Goal: Obtain resource: Obtain resource

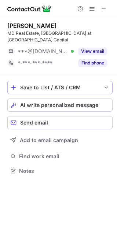
scroll to position [159, 117]
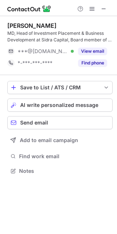
scroll to position [4, 3]
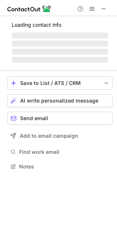
scroll to position [177, 117]
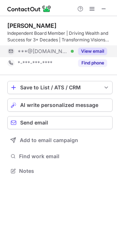
click at [91, 50] on button "View email" at bounding box center [92, 51] width 29 height 7
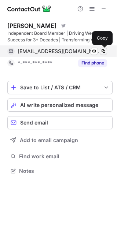
click at [103, 50] on span at bounding box center [103, 51] width 6 height 6
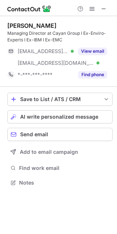
scroll to position [177, 117]
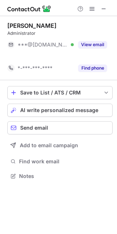
scroll to position [159, 117]
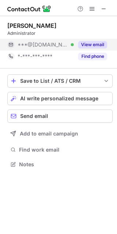
click at [78, 45] on button "View email" at bounding box center [92, 44] width 29 height 7
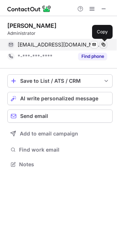
click at [103, 44] on span at bounding box center [103, 45] width 6 height 6
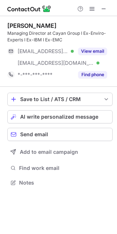
scroll to position [177, 117]
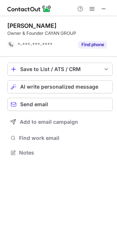
scroll to position [147, 117]
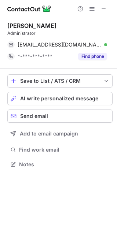
scroll to position [159, 117]
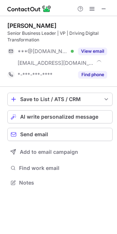
scroll to position [177, 117]
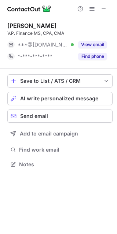
scroll to position [159, 117]
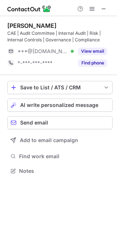
scroll to position [165, 117]
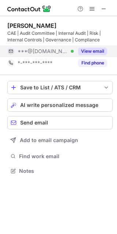
click at [87, 53] on button "View email" at bounding box center [92, 51] width 29 height 7
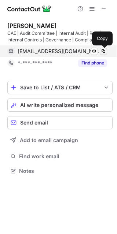
click at [104, 52] on span at bounding box center [103, 51] width 6 height 6
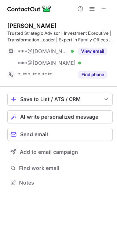
scroll to position [177, 117]
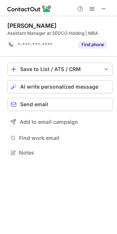
scroll to position [147, 117]
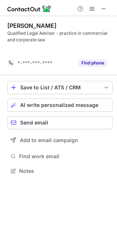
scroll to position [154, 117]
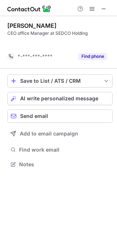
scroll to position [147, 117]
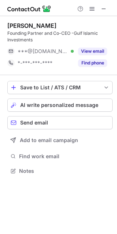
scroll to position [165, 117]
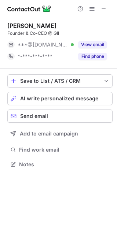
scroll to position [159, 117]
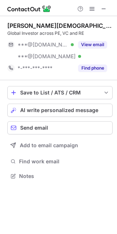
scroll to position [170, 117]
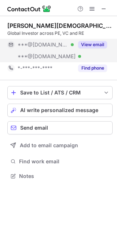
click at [92, 45] on button "View email" at bounding box center [92, 44] width 29 height 7
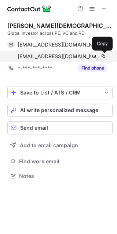
click at [104, 56] on span at bounding box center [103, 56] width 6 height 6
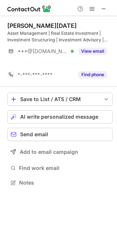
scroll to position [165, 117]
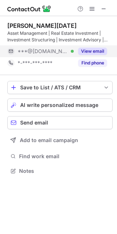
click at [90, 50] on button "View email" at bounding box center [92, 51] width 29 height 7
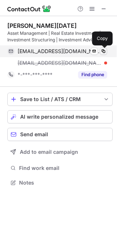
click at [104, 50] on span at bounding box center [103, 51] width 6 height 6
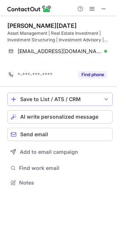
scroll to position [165, 117]
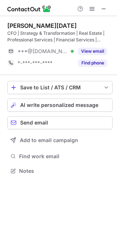
scroll to position [165, 117]
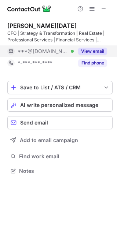
click at [87, 48] on button "View email" at bounding box center [92, 51] width 29 height 7
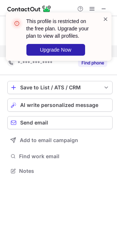
click at [105, 19] on span at bounding box center [105, 18] width 6 height 7
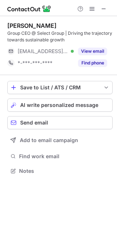
scroll to position [165, 117]
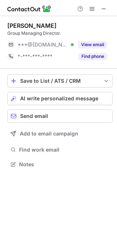
scroll to position [159, 117]
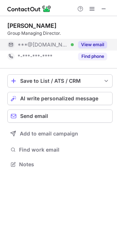
click at [91, 45] on button "View email" at bounding box center [92, 44] width 29 height 7
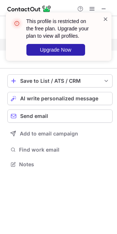
click at [106, 17] on span at bounding box center [105, 18] width 6 height 7
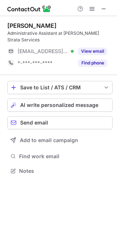
scroll to position [165, 117]
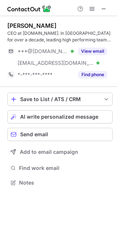
scroll to position [177, 117]
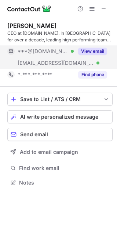
click at [89, 48] on button "View email" at bounding box center [92, 51] width 29 height 7
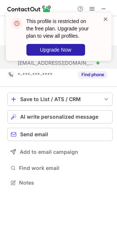
click at [103, 18] on span at bounding box center [105, 18] width 6 height 7
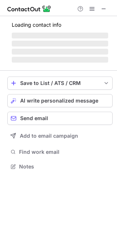
scroll to position [177, 117]
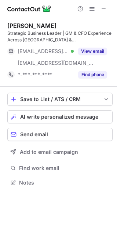
scroll to position [177, 117]
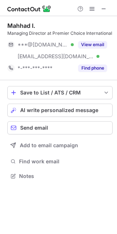
scroll to position [170, 117]
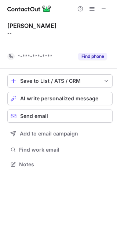
scroll to position [147, 117]
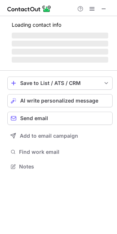
scroll to position [4, 4]
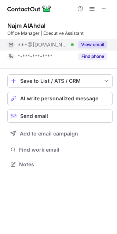
click at [91, 44] on button "View email" at bounding box center [92, 44] width 29 height 7
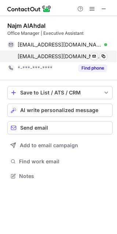
scroll to position [170, 117]
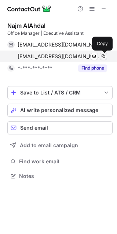
click at [103, 57] on span at bounding box center [103, 56] width 6 height 6
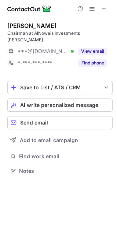
scroll to position [159, 117]
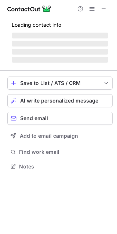
scroll to position [4, 4]
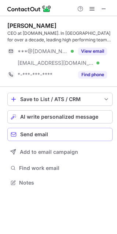
scroll to position [177, 117]
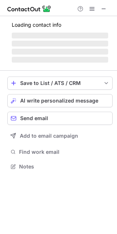
scroll to position [4, 4]
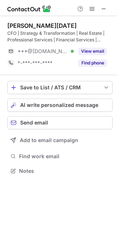
scroll to position [165, 117]
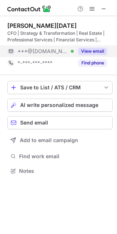
click at [87, 50] on button "View email" at bounding box center [92, 51] width 29 height 7
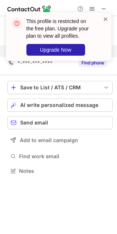
click at [105, 18] on span at bounding box center [105, 18] width 6 height 7
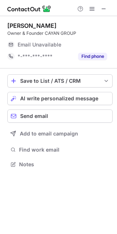
scroll to position [4, 4]
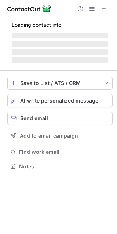
scroll to position [177, 117]
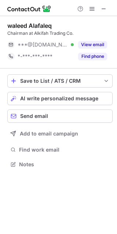
scroll to position [159, 117]
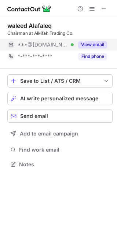
click at [90, 45] on button "View email" at bounding box center [92, 44] width 29 height 7
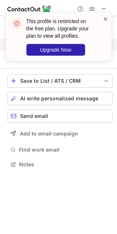
click at [103, 19] on span at bounding box center [105, 18] width 6 height 7
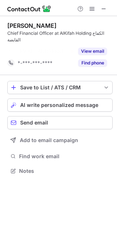
scroll to position [154, 117]
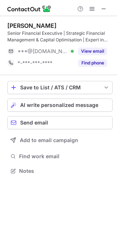
scroll to position [165, 117]
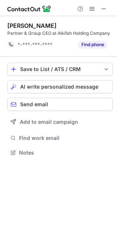
scroll to position [147, 117]
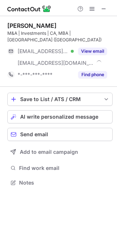
scroll to position [170, 117]
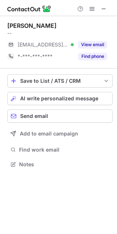
scroll to position [159, 117]
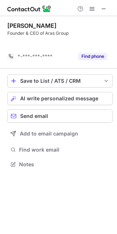
scroll to position [147, 117]
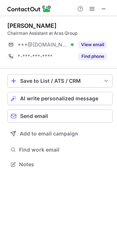
scroll to position [4, 4]
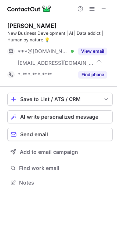
scroll to position [177, 117]
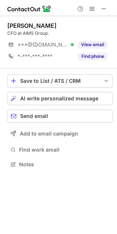
scroll to position [159, 117]
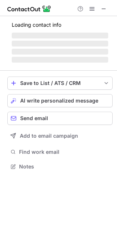
scroll to position [4, 4]
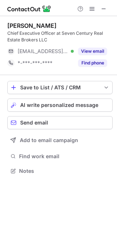
scroll to position [165, 117]
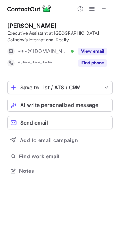
scroll to position [165, 117]
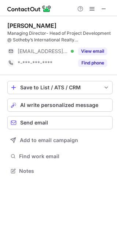
scroll to position [165, 117]
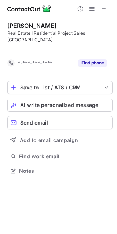
scroll to position [147, 117]
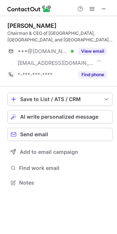
scroll to position [177, 117]
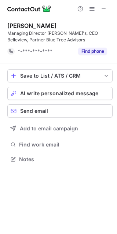
scroll to position [154, 117]
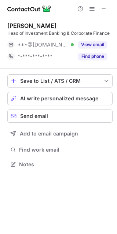
scroll to position [159, 117]
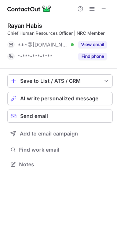
scroll to position [4, 4]
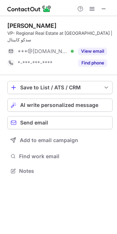
scroll to position [165, 117]
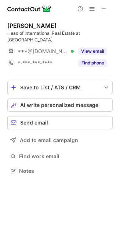
scroll to position [159, 117]
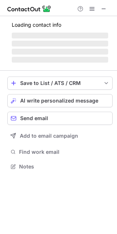
scroll to position [170, 117]
